Goal: Communication & Community: Participate in discussion

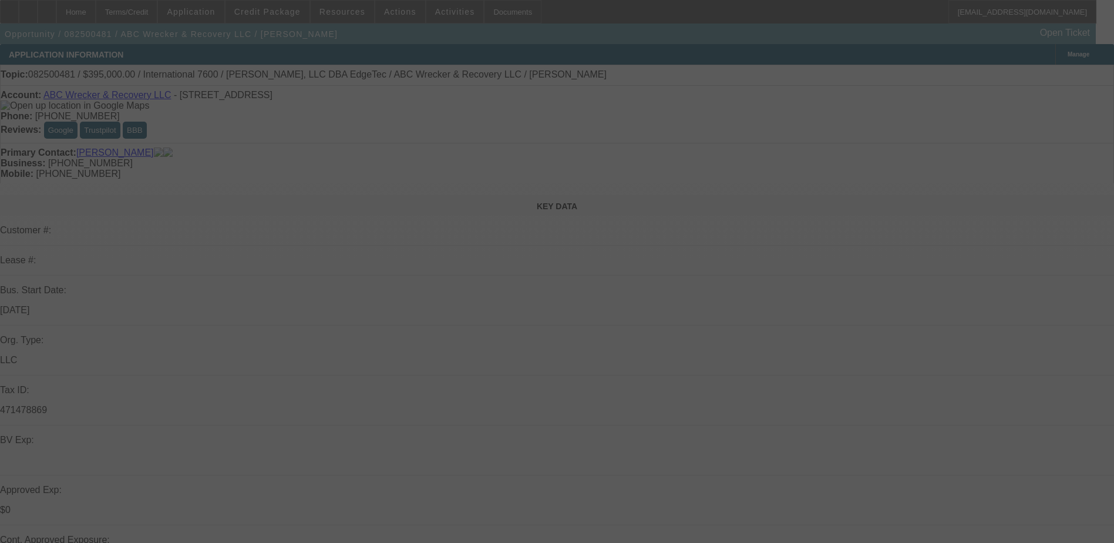
select select "0"
select select "2"
select select "0.1"
select select "4"
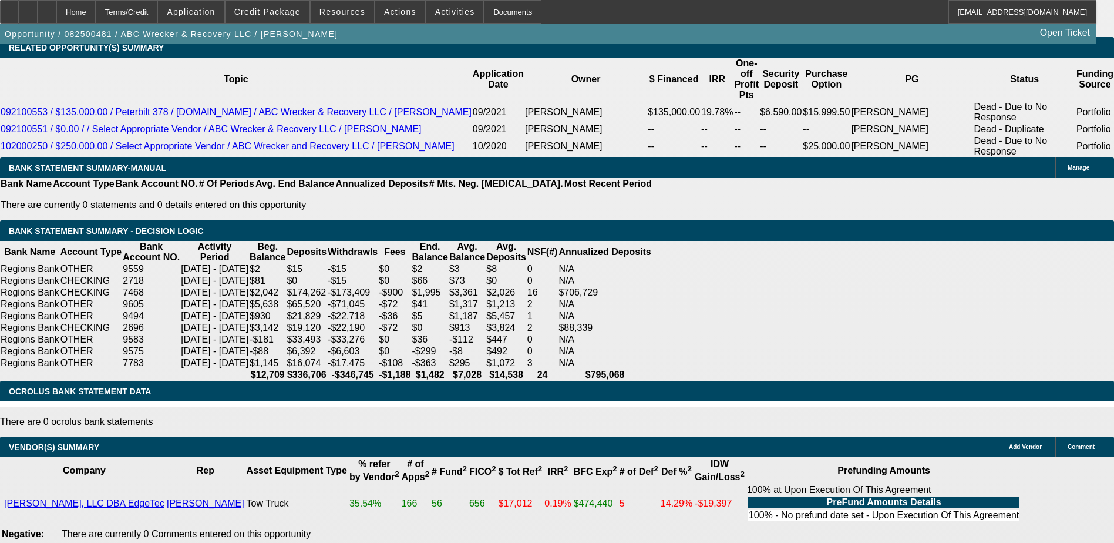
scroll to position [2052, 0]
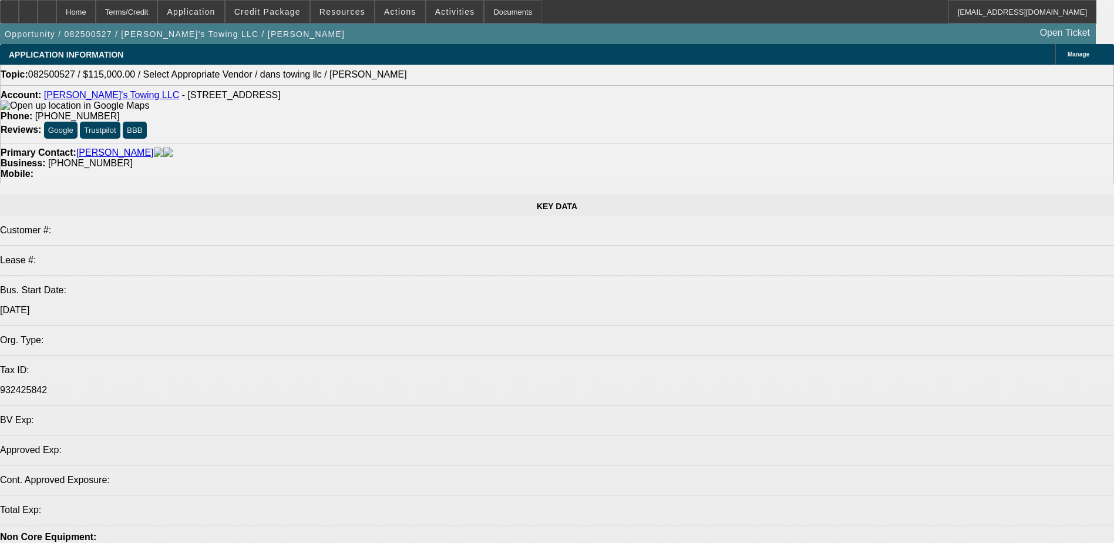
select select "0"
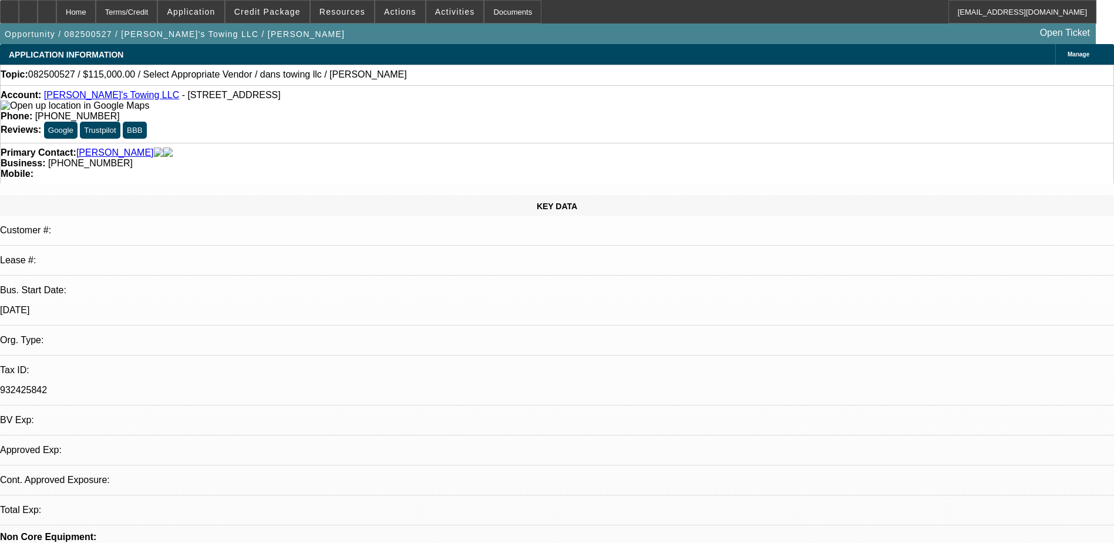
select select "2"
select select "0.1"
select select "1"
select select "2"
select select "4"
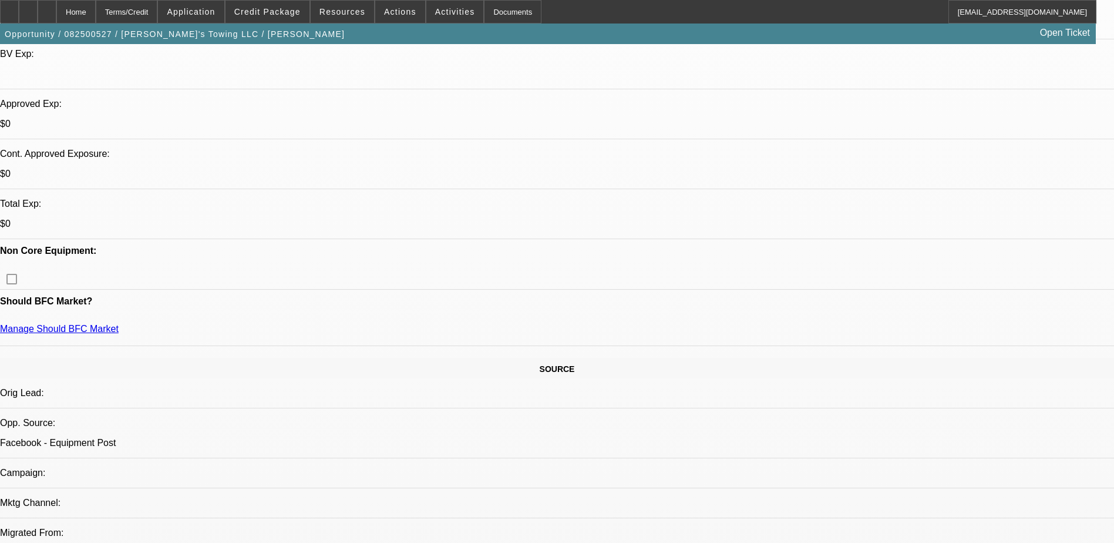
scroll to position [176, 0]
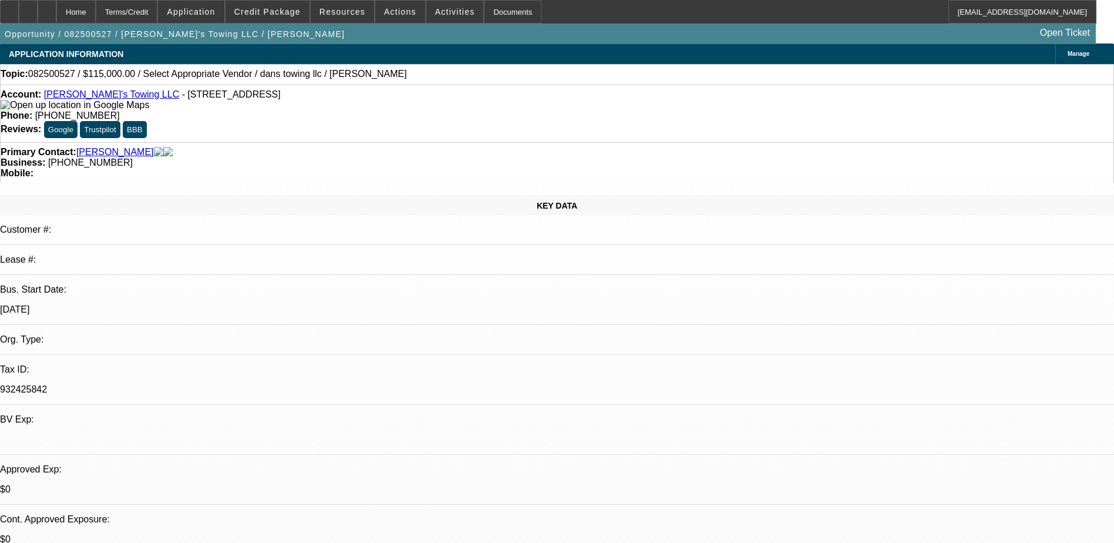
scroll to position [0, 0]
